Goal: Task Accomplishment & Management: Complete application form

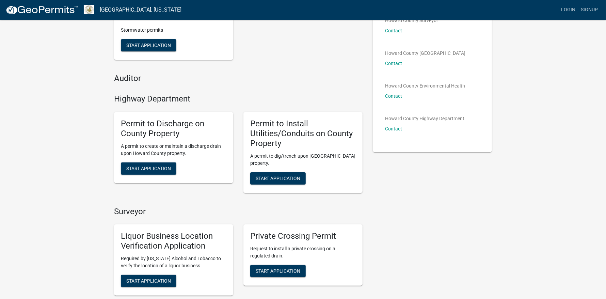
scroll to position [68, 0]
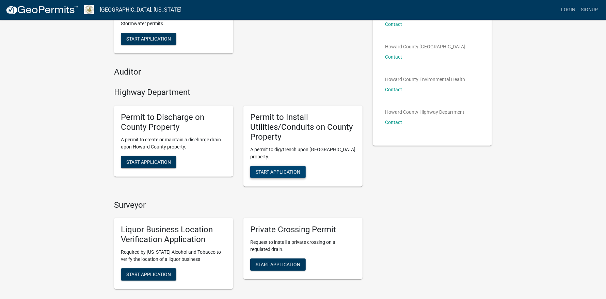
click at [286, 174] on span "Start Application" at bounding box center [278, 171] width 45 height 5
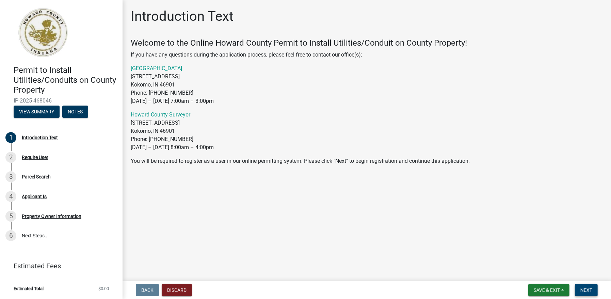
click at [582, 287] on span "Next" at bounding box center [587, 289] width 12 height 5
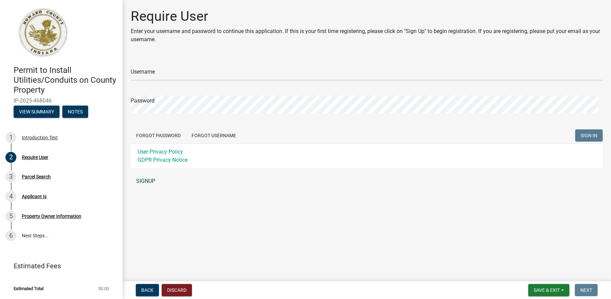
click at [156, 188] on link "SIGNUP" at bounding box center [367, 181] width 472 height 14
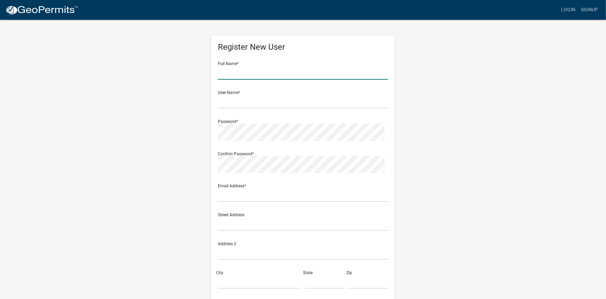
click at [259, 80] on input "text" at bounding box center [303, 73] width 170 height 14
type input "Andie"
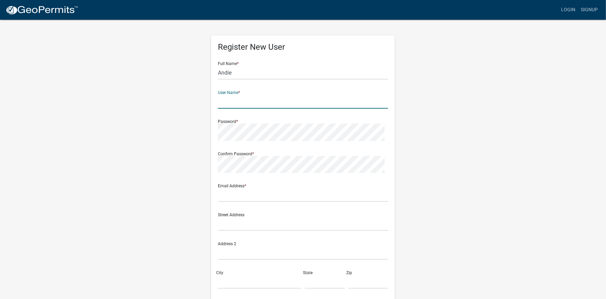
type input "C"
click at [279, 80] on input "Andie" at bounding box center [303, 73] width 170 height 14
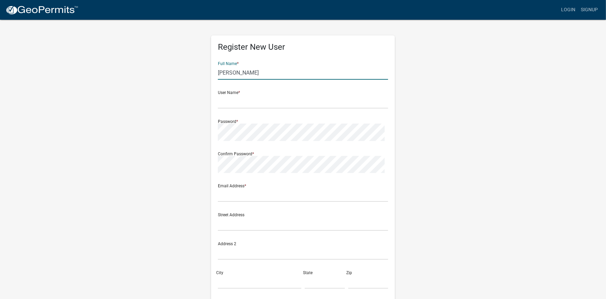
type input "Andie Clarizia"
click at [234, 109] on input "text" at bounding box center [303, 102] width 170 height 14
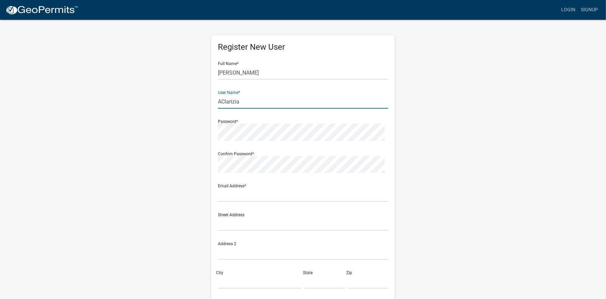
type input "AClarizia"
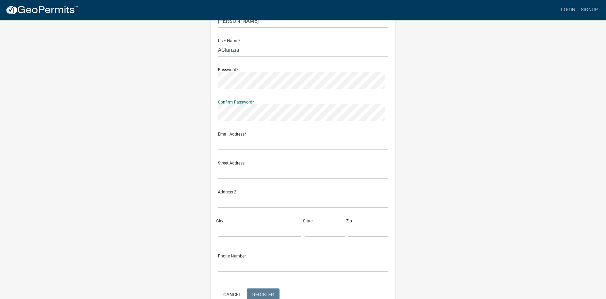
scroll to position [68, 0]
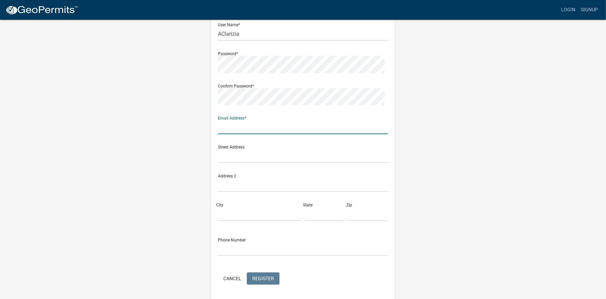
click at [254, 134] on input "text" at bounding box center [303, 127] width 170 height 14
type input "aclarizia@maverickcorporation.com"
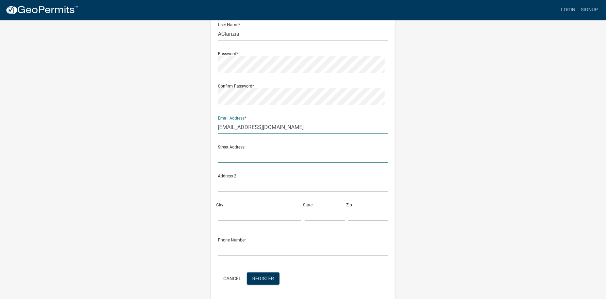
type input "1 Westinghouse Plaza, Boston, MA"
type input "Boston"
type input "MA"
type input "02136"
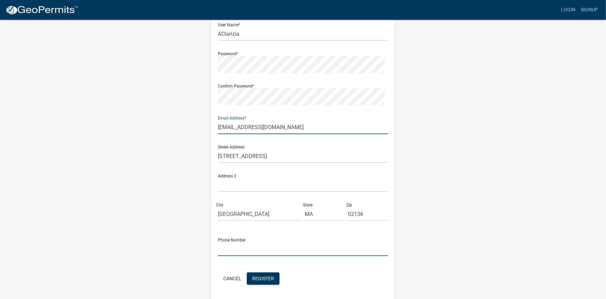
type input "9788573114"
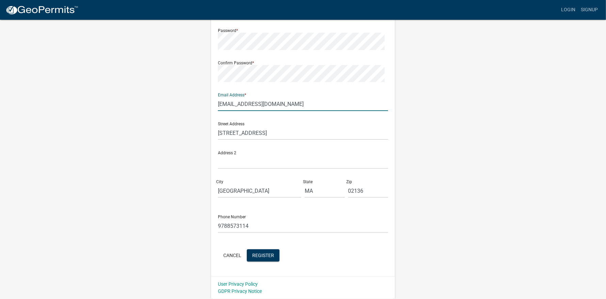
scroll to position [170, 0]
click at [274, 253] on span "Register" at bounding box center [263, 255] width 22 height 5
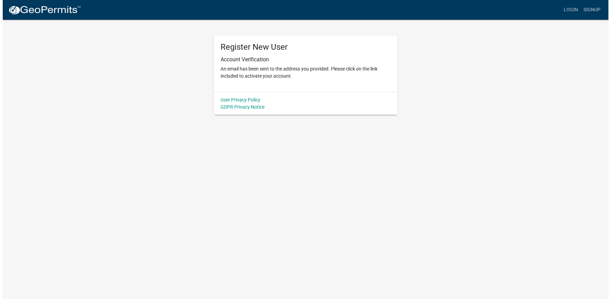
scroll to position [0, 0]
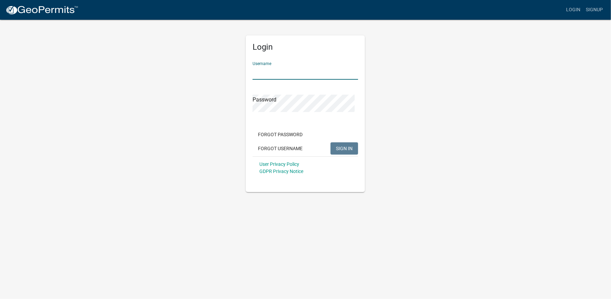
click at [271, 80] on input "Username" at bounding box center [306, 73] width 106 height 14
type input "AClarizia"
click at [331, 142] on button "SIGN IN" at bounding box center [345, 148] width 28 height 12
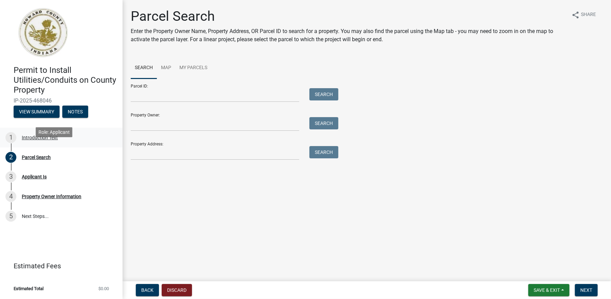
scroll to position [48, 0]
click at [61, 259] on link "Estimated Fees" at bounding box center [58, 266] width 106 height 14
click at [73, 262] on link "Estimated Fees" at bounding box center [58, 266] width 106 height 14
click at [51, 106] on button "View Summary" at bounding box center [37, 112] width 46 height 12
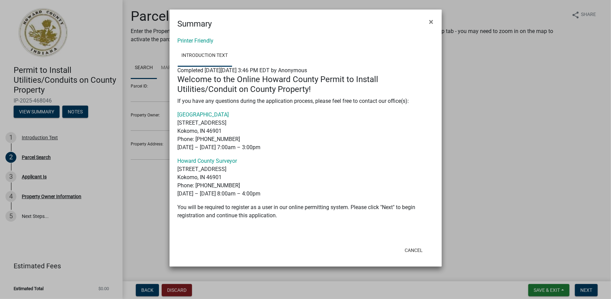
scroll to position [0, 0]
click at [433, 25] on button "×" at bounding box center [431, 21] width 15 height 19
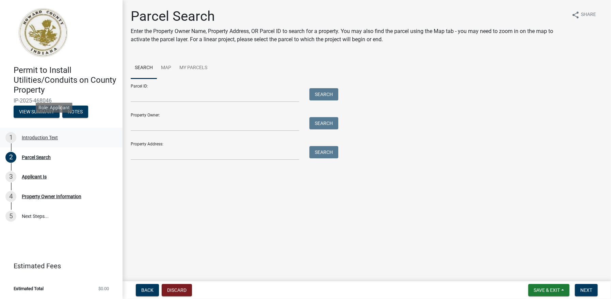
click at [57, 135] on div "Introduction Text" at bounding box center [40, 137] width 36 height 5
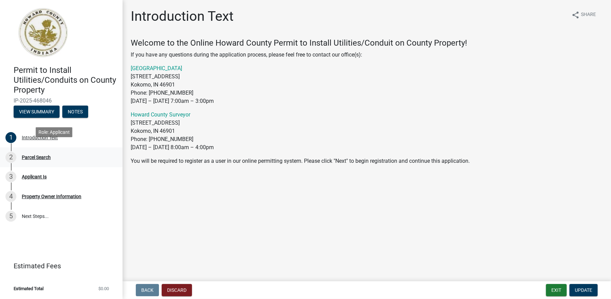
click at [51, 155] on div "Parcel Search" at bounding box center [36, 157] width 29 height 5
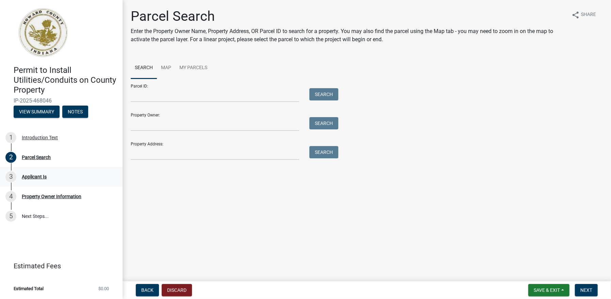
click at [47, 179] on div "Applicant Is" at bounding box center [34, 176] width 25 height 5
click at [33, 179] on div "Applicant Is" at bounding box center [34, 176] width 25 height 5
click at [585, 289] on span "Next" at bounding box center [587, 289] width 12 height 5
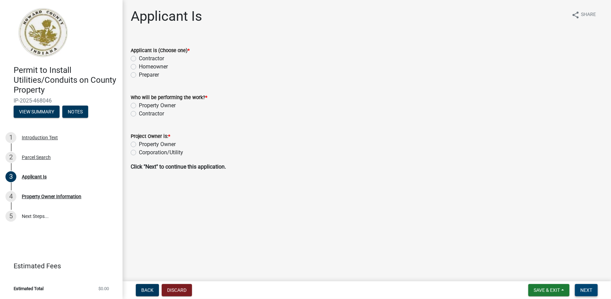
click at [588, 287] on span "Next" at bounding box center [587, 289] width 12 height 5
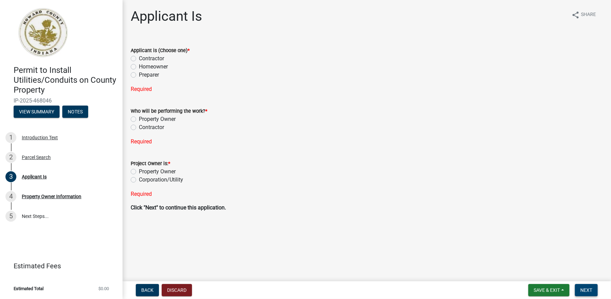
click at [581, 287] on span "Next" at bounding box center [587, 289] width 12 height 5
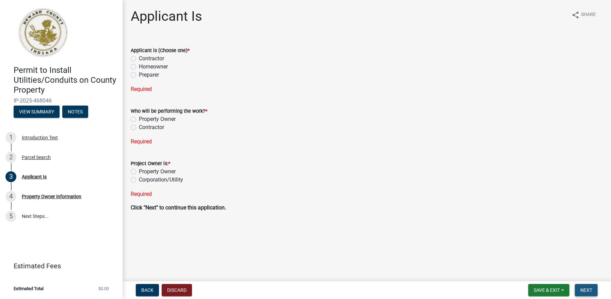
click at [582, 287] on span "Next" at bounding box center [587, 289] width 12 height 5
click at [157, 184] on label "Corporation/Utility" at bounding box center [161, 180] width 44 height 8
click at [143, 180] on input "Corporation/Utility" at bounding box center [141, 178] width 4 height 4
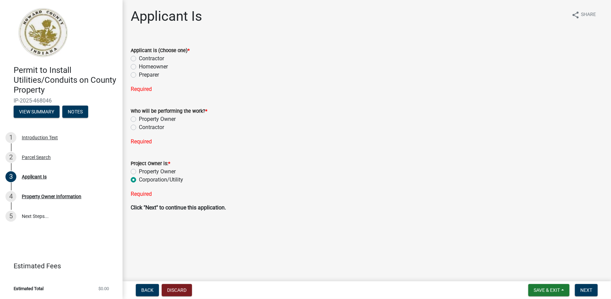
radio input "true"
click at [158, 131] on label "Contractor" at bounding box center [151, 127] width 25 height 8
click at [143, 128] on input "Contractor" at bounding box center [141, 125] width 4 height 4
radio input "true"
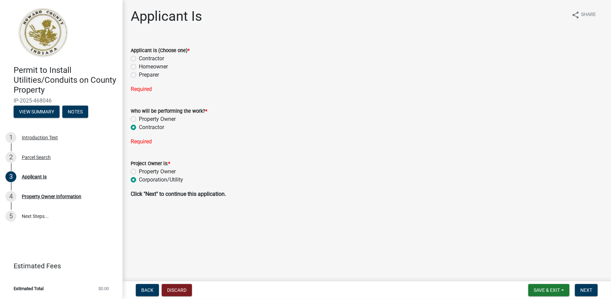
scroll to position [0, 0]
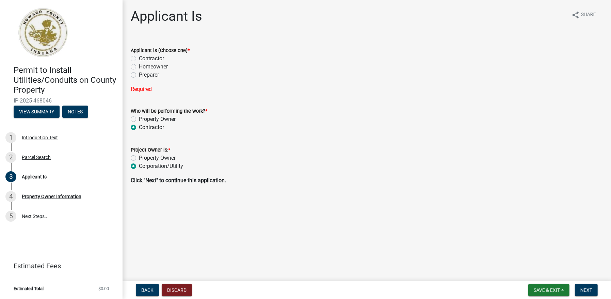
click at [156, 63] on label "Contractor" at bounding box center [151, 58] width 25 height 8
click at [143, 59] on input "Contractor" at bounding box center [141, 56] width 4 height 4
radio input "true"
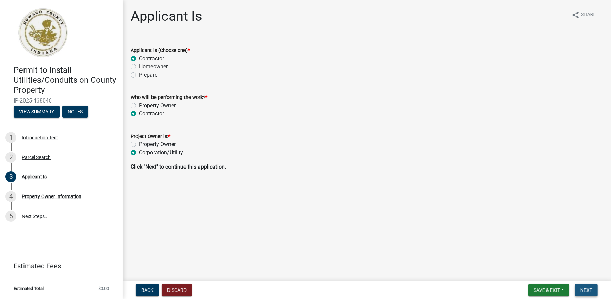
click at [581, 287] on span "Next" at bounding box center [587, 289] width 12 height 5
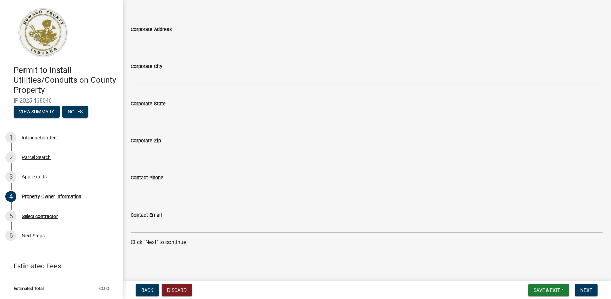
scroll to position [576, 0]
click at [58, 219] on div "Select contractor" at bounding box center [40, 216] width 36 height 5
click at [80, 246] on link "6 Next Steps..." at bounding box center [61, 236] width 123 height 20
